Goal: Task Accomplishment & Management: Manage account settings

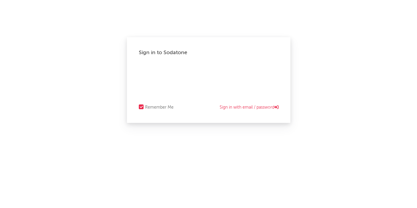
select select "recorded_music"
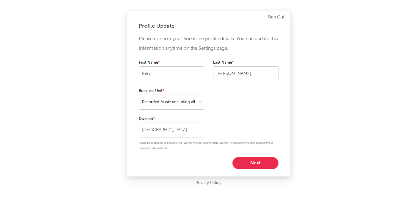
click at [200, 102] on select at bounding box center [171, 102] width 65 height 15
click at [139, 95] on select at bounding box center [171, 102] width 65 height 15
click at [249, 165] on button "Next" at bounding box center [256, 163] width 46 height 12
select select "manager"
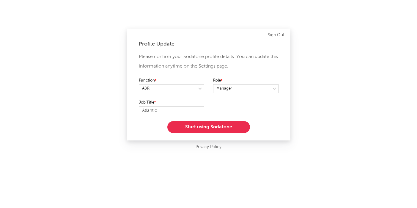
click at [201, 128] on button "Start using Sodatone" at bounding box center [208, 127] width 83 height 12
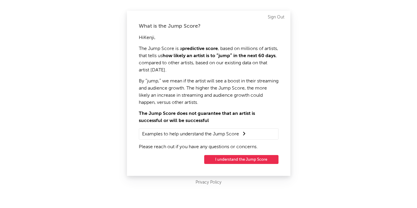
click at [237, 136] on summary "Examples to help understand the Jump Score" at bounding box center [208, 134] width 133 height 8
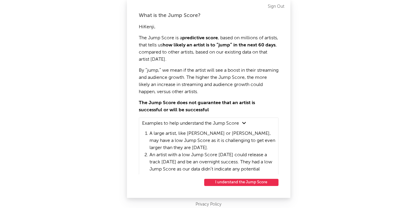
scroll to position [40, 0]
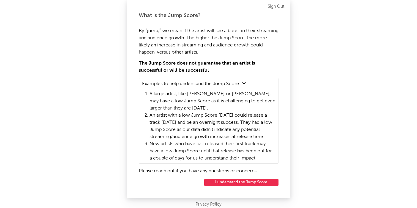
click at [237, 182] on button "I understand the Jump Score" at bounding box center [241, 182] width 74 height 7
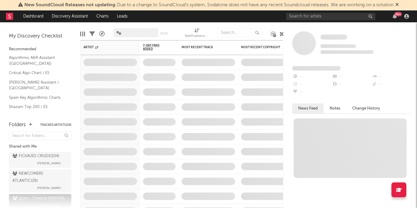
click at [399, 4] on icon at bounding box center [398, 4] width 4 height 5
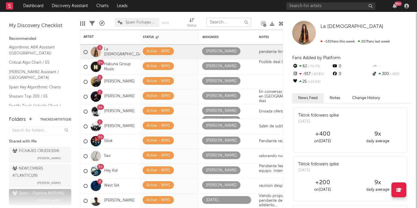
click at [223, 22] on input "text" at bounding box center [229, 22] width 45 height 9
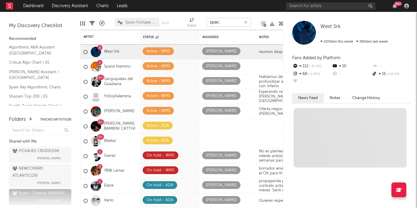
type input "space"
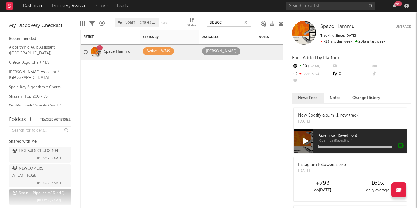
click at [247, 20] on button "button" at bounding box center [246, 23] width 5 height 6
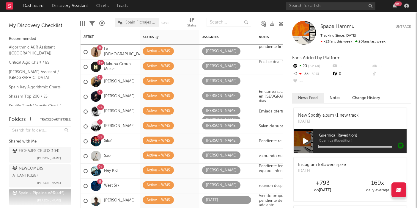
click at [283, 21] on icon at bounding box center [281, 23] width 4 height 4
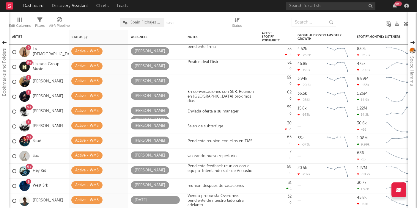
click at [405, 23] on icon at bounding box center [406, 23] width 4 height 4
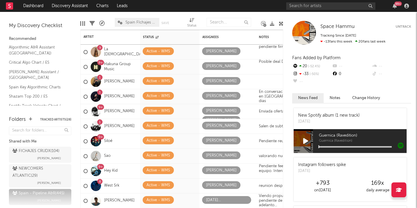
click at [185, 15] on div "Edit Columns Filters A&R Pipeline [GEOGRAPHIC_DATA] FIchajes Ok Save Save as St…" at bounding box center [181, 21] width 203 height 18
click at [301, 8] on input "text" at bounding box center [330, 5] width 89 height 7
click at [258, 7] on nav "Dashboard Discovery Assistant Charts Leads 99 +" at bounding box center [208, 6] width 417 height 12
click at [7, 10] on link at bounding box center [9, 6] width 7 height 12
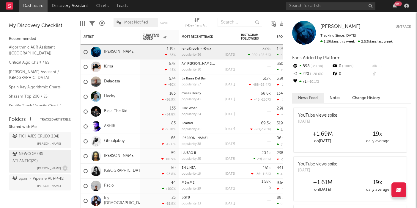
scroll to position [14, 0]
click at [37, 181] on div "Spain - Pipeline A&R ( 445 )" at bounding box center [38, 178] width 52 height 7
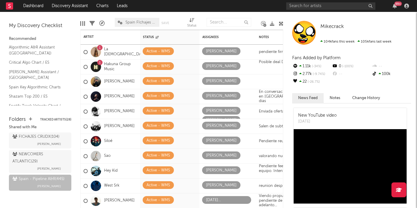
drag, startPoint x: 287, startPoint y: 18, endPoint x: 309, endPoint y: 19, distance: 22.6
click at [310, 19] on div "Mikecrack Mikecrack 104k fans this week 105k fans last week Fans Added by Platf…" at bounding box center [350, 110] width 134 height 196
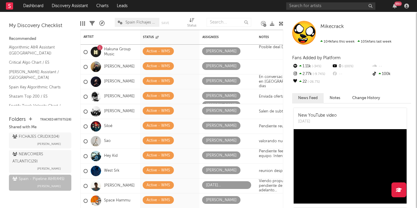
click at [96, 95] on div at bounding box center [96, 96] width 10 height 10
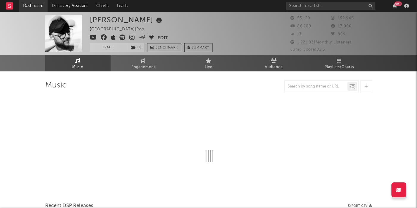
select select "6m"
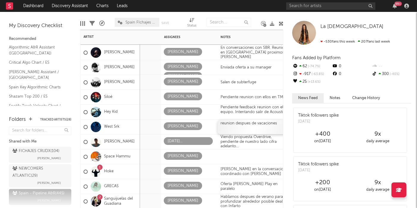
click at [253, 123] on div "reunion despues de vacaciones" at bounding box center [255, 127] width 74 height 15
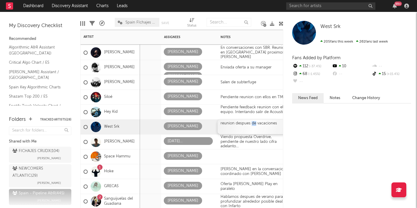
click at [253, 123] on div "reunion despues de vacaciones" at bounding box center [255, 127] width 74 height 15
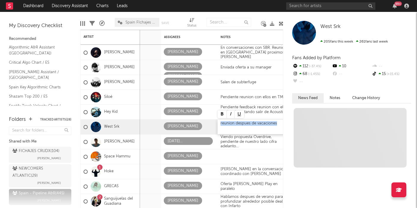
click at [253, 123] on div "reunion despues de vacaciones" at bounding box center [255, 127] width 74 height 15
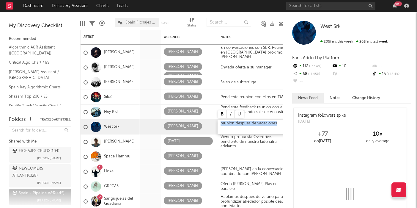
click at [279, 125] on div "reunion despues de vacaciones" at bounding box center [255, 127] width 74 height 15
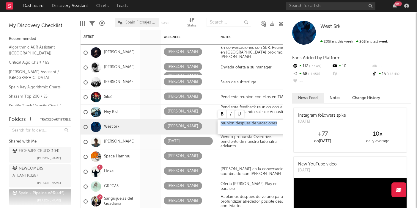
click at [279, 124] on div "reunion despues de vacaciones" at bounding box center [255, 127] width 74 height 15
click at [256, 123] on div "reunion despues de vacaciones" at bounding box center [255, 127] width 74 height 15
click at [270, 121] on div "reunion despues de vacaciones" at bounding box center [255, 127] width 74 height 15
click at [280, 122] on div at bounding box center [280, 127] width 3 height 163
click at [267, 125] on div "reunion despues de vacaciones" at bounding box center [255, 127] width 74 height 15
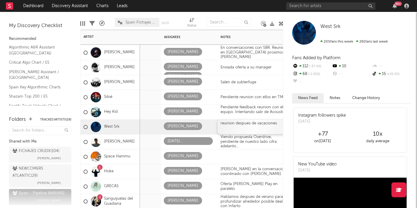
click at [273, 125] on div "reunion despues de vacaciones" at bounding box center [255, 127] width 74 height 15
click at [277, 123] on div "reunion despues de vacaciones" at bounding box center [255, 127] width 74 height 15
click at [272, 123] on div "reunion despues de vacaciones" at bounding box center [255, 127] width 74 height 15
click at [276, 123] on div "reunion despues de vacaciones" at bounding box center [255, 127] width 74 height 15
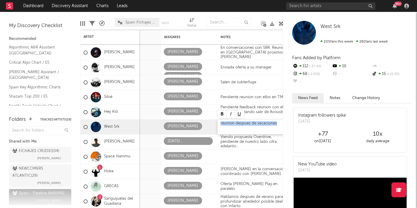
click at [276, 123] on div "reunion despues de vacaciones" at bounding box center [255, 127] width 74 height 15
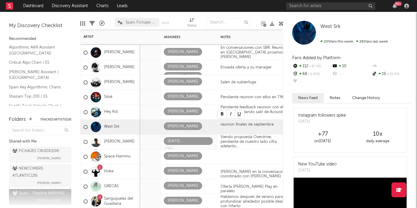
click at [209, 148] on div "[DATE][PERSON_NAME]" at bounding box center [189, 146] width 57 height 24
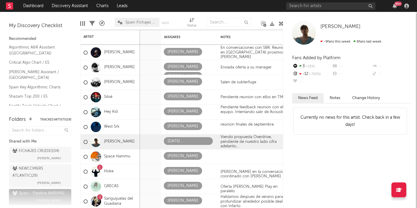
click at [262, 7] on nav "Dashboard Discovery Assistant Charts Leads 99 +" at bounding box center [208, 6] width 417 height 12
click at [271, 16] on div at bounding box center [272, 23] width 4 height 17
click at [263, 12] on div "Edit Columns Filters A&R Pipeline [GEOGRAPHIC_DATA] FIchajes Ok Save Save as St…" at bounding box center [181, 21] width 203 height 18
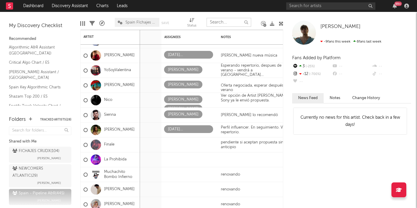
click at [222, 22] on input "text" at bounding box center [229, 22] width 45 height 9
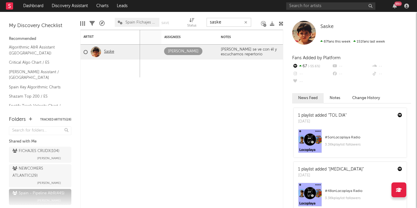
type input "saske"
click at [110, 51] on link "Saske" at bounding box center [109, 51] width 10 height 5
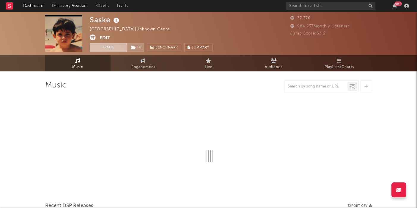
click at [112, 47] on button "Track" at bounding box center [108, 47] width 37 height 9
select select "6m"
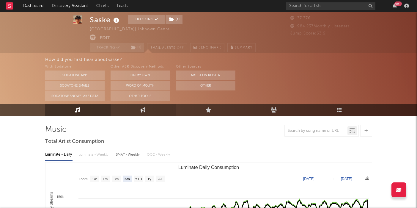
scroll to position [11, 0]
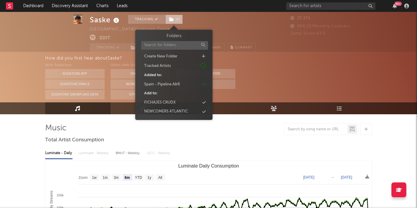
click at [172, 20] on icon at bounding box center [171, 19] width 5 height 4
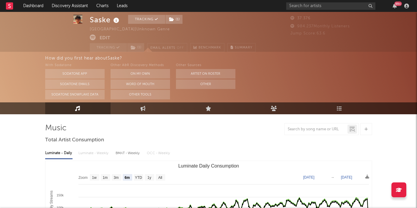
click at [253, 29] on div "Saske Tracking ( 1 ) [GEOGRAPHIC_DATA] | Unknown Genre Edit Tracking ( 1 ) Emai…" at bounding box center [173, 33] width 166 height 37
click at [38, 5] on link "Dashboard" at bounding box center [33, 6] width 29 height 12
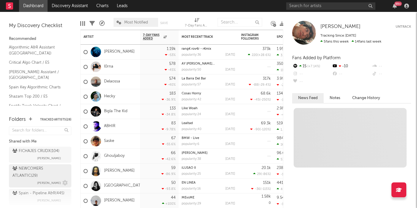
scroll to position [15, 0]
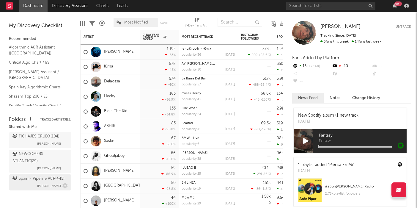
click at [37, 182] on span "[PERSON_NAME]" at bounding box center [49, 185] width 24 height 7
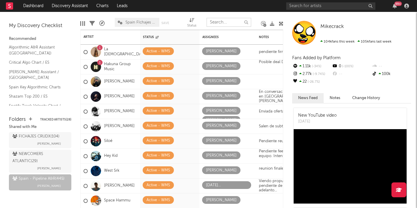
click at [230, 23] on input "text" at bounding box center [229, 22] width 45 height 9
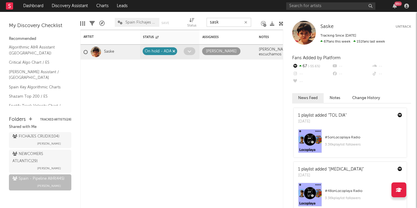
type input "sask"
click at [162, 49] on div "On hold - ADA" at bounding box center [158, 51] width 27 height 7
click at [162, 53] on div "On hold - ADA" at bounding box center [158, 51] width 27 height 7
click at [156, 51] on div "On hold - ADA" at bounding box center [158, 51] width 27 height 7
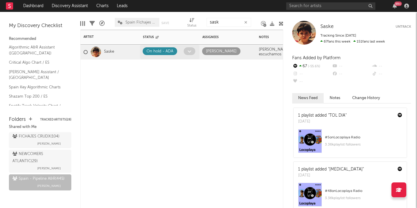
click at [157, 55] on div "On hold - ADA" at bounding box center [170, 51] width 54 height 9
click at [190, 50] on icon at bounding box center [190, 51] width 4 height 4
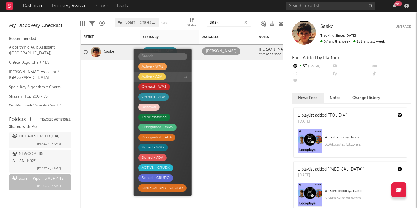
click at [165, 76] on div "Active - ADA" at bounding box center [152, 76] width 28 height 7
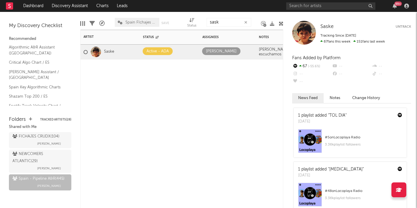
click at [193, 86] on div "Artist Notifications Status Edit settings for Status Assignees Notes Artist Spo…" at bounding box center [181, 119] width 203 height 178
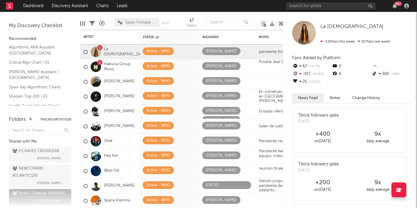
click at [168, 14] on div "Edit Columns Filters A&R Pipeline [GEOGRAPHIC_DATA] FIchajes Ok Save Save as St…" at bounding box center [181, 21] width 203 height 18
click at [241, 4] on nav "Dashboard Discovery Assistant Charts Leads 99 +" at bounding box center [208, 6] width 417 height 12
